Goal: Transaction & Acquisition: Purchase product/service

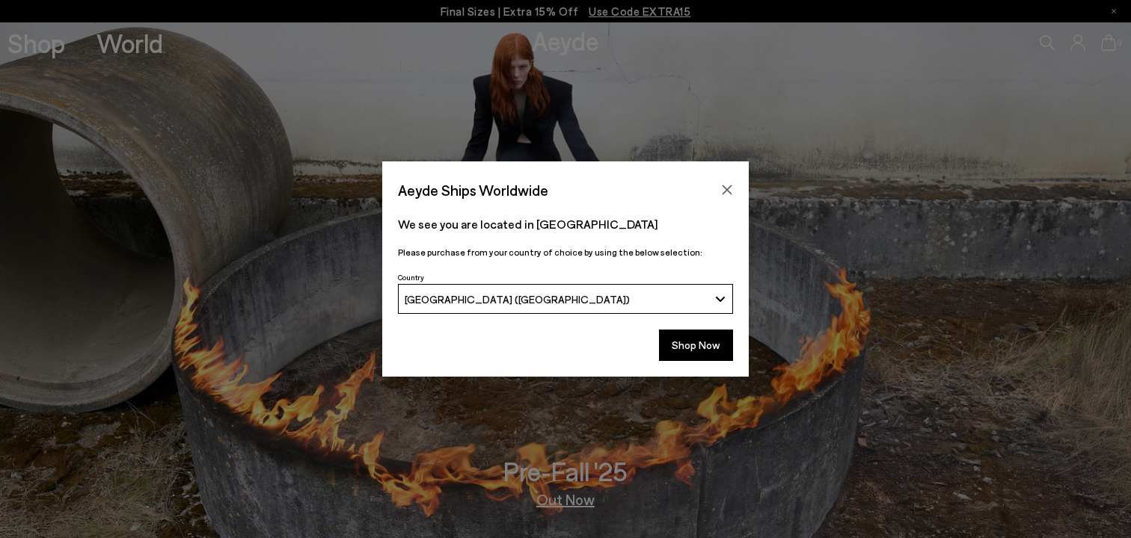
click at [730, 188] on icon "Close" at bounding box center [727, 190] width 12 height 12
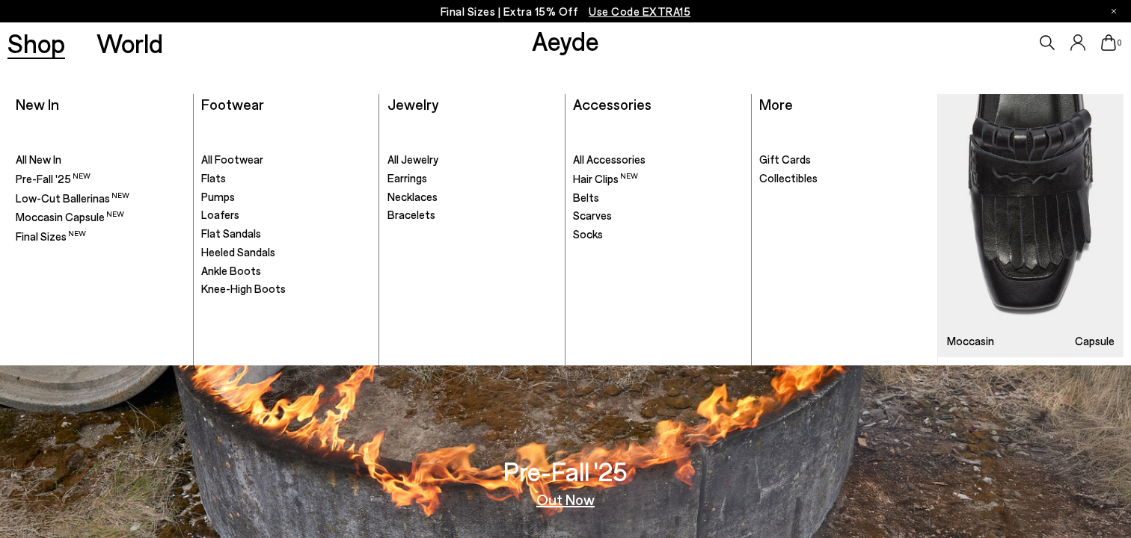
click at [52, 46] on link "Shop" at bounding box center [36, 43] width 58 height 26
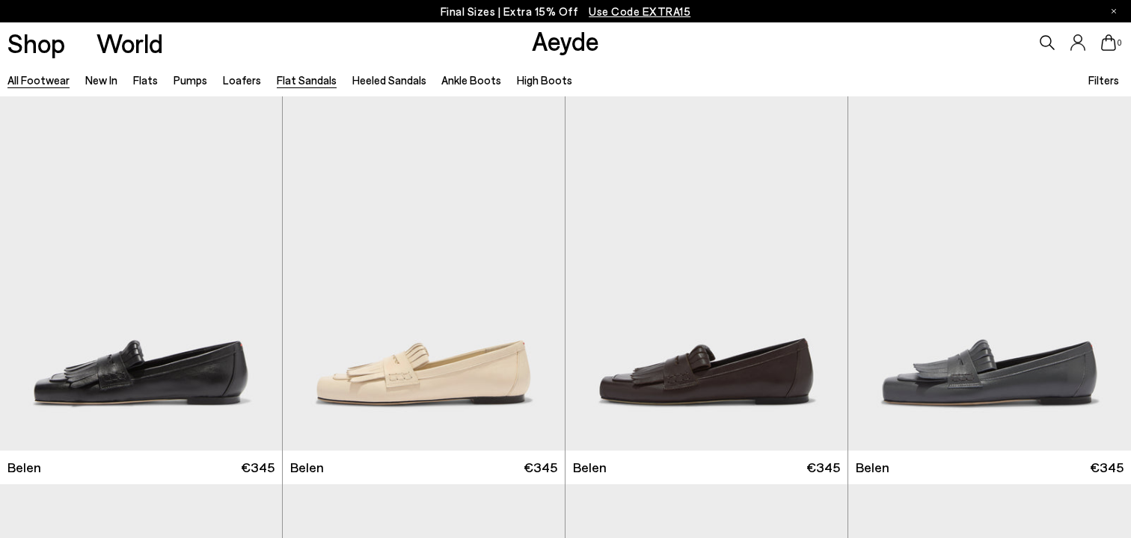
click at [300, 76] on link "Flat Sandals" at bounding box center [307, 79] width 60 height 13
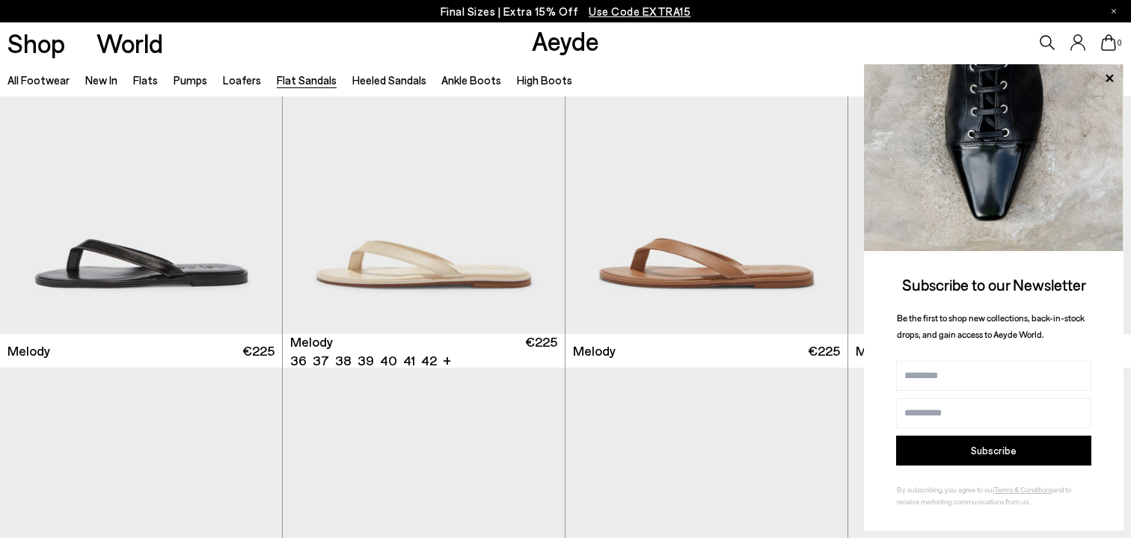
scroll to position [529, 0]
